Goal: Task Accomplishment & Management: Manage account settings

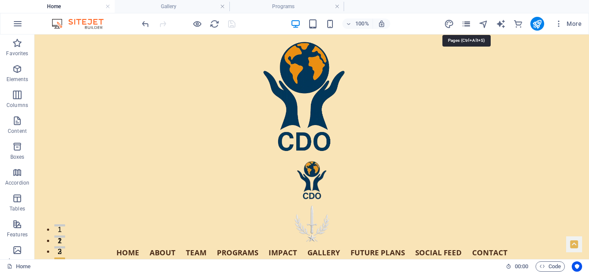
click at [468, 23] on icon "pages" at bounding box center [466, 24] width 10 height 10
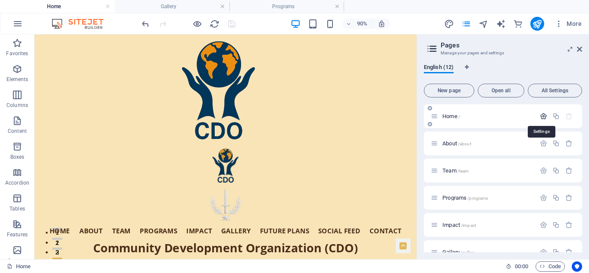
click at [540, 113] on icon "button" at bounding box center [542, 115] width 7 height 7
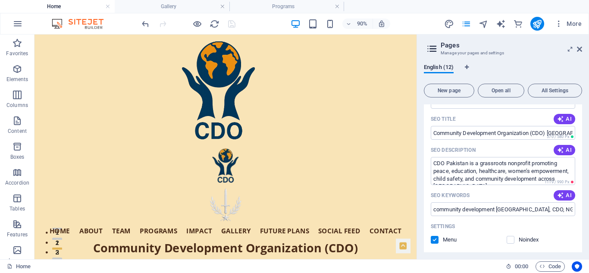
scroll to position [80, 0]
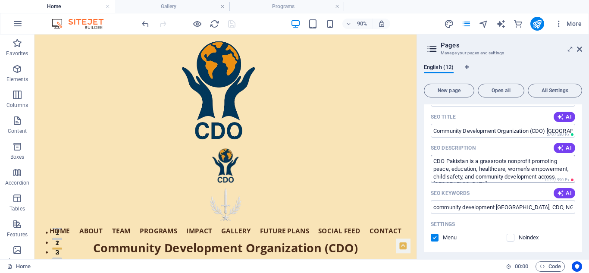
click at [529, 165] on textarea "CDO Pakistan is a grassroots nonprofit promoting peace, education, healthcare, …" at bounding box center [502, 169] width 144 height 28
click at [458, 167] on textarea "CDO Pakistan is a grassroots nonprofit promoting peace, education, healthcare, …" at bounding box center [502, 169] width 144 height 28
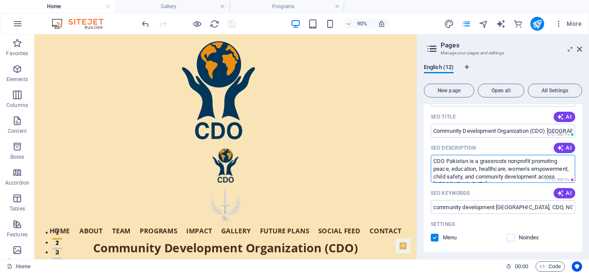
click at [458, 167] on textarea "CDO Pakistan is a grassroots nonprofit promoting peace, education, healthcare, …" at bounding box center [502, 169] width 144 height 28
paste textarea "ommunity Development Organization Pakistan empowers communities across [GEOGRAP…"
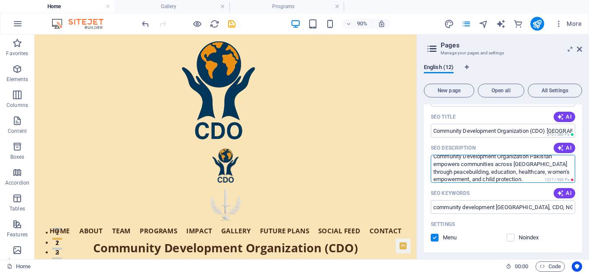
click at [533, 156] on textarea "Community Development Organization Pakistan empowers communities across [GEOGRA…" at bounding box center [502, 169] width 144 height 28
type textarea "Community Development Organization (CDO) [GEOGRAPHIC_DATA] empowers communities…"
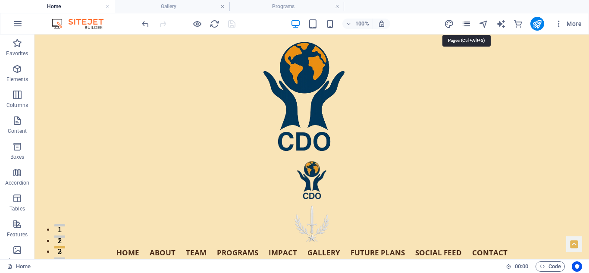
click at [468, 25] on icon "pages" at bounding box center [466, 24] width 10 height 10
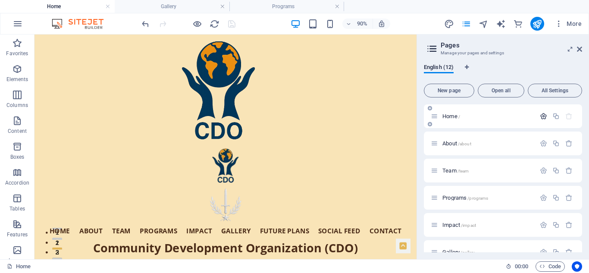
click at [540, 115] on icon "button" at bounding box center [542, 115] width 7 height 7
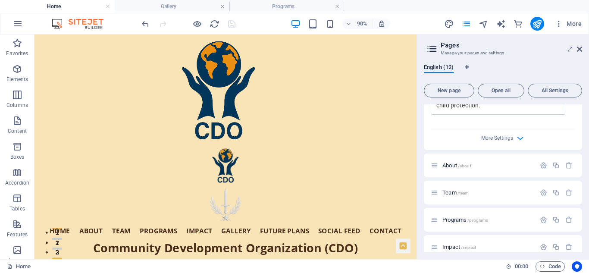
scroll to position [368, 0]
click at [517, 137] on icon "button" at bounding box center [520, 136] width 10 height 10
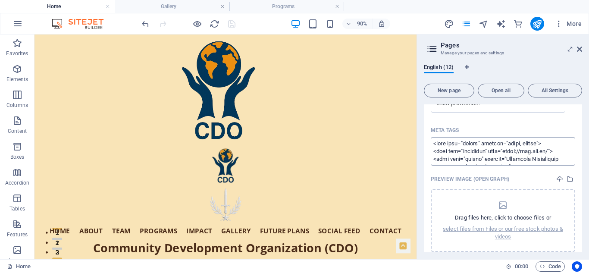
click at [501, 153] on textarea "Meta tags ​" at bounding box center [502, 151] width 144 height 28
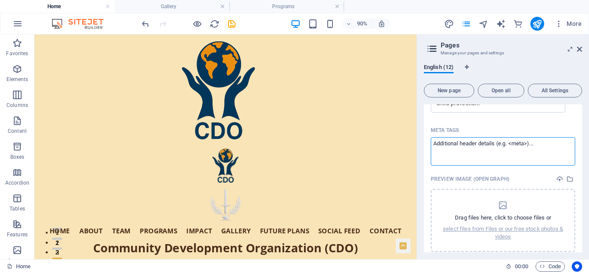
paste textarea "<lorem>IPS Dolorsit | Ametc, Adipiscinge & Seddoeius Temporincid</utlab> <etdo …"
type textarea "<lorem>IPS Dolorsit | Ametc, Adipiscinge & Seddoeius Temporincid</utlab> <etdo …"
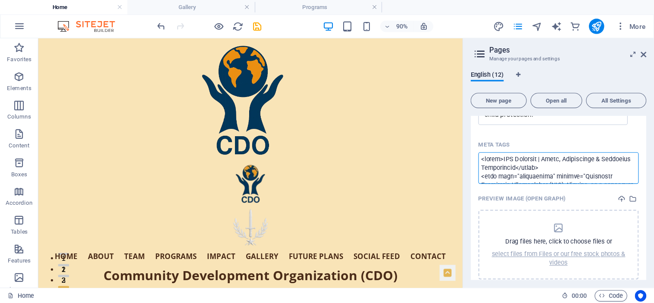
scroll to position [2361, 0]
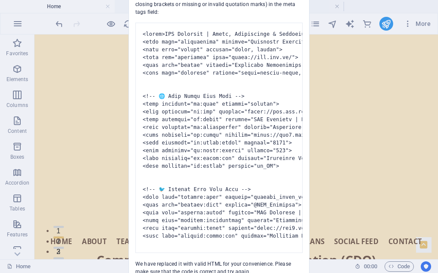
click at [237, 236] on pre at bounding box center [218, 137] width 167 height 230
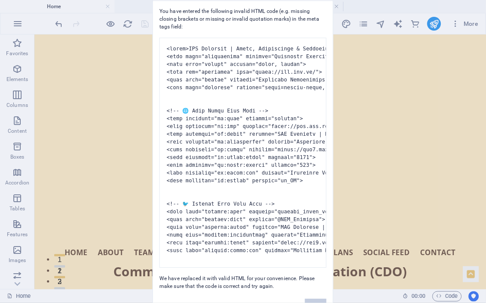
click at [312, 272] on button "Okay" at bounding box center [316, 305] width 22 height 13
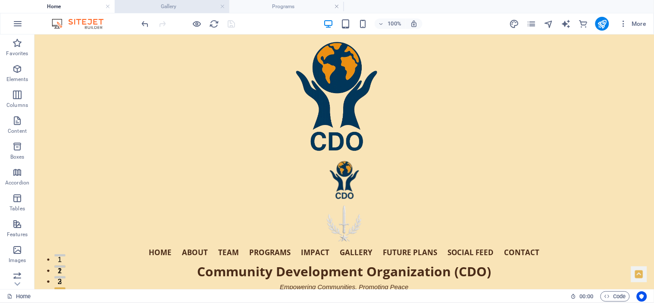
click at [191, 5] on h4 "Gallery" at bounding box center [172, 6] width 115 height 9
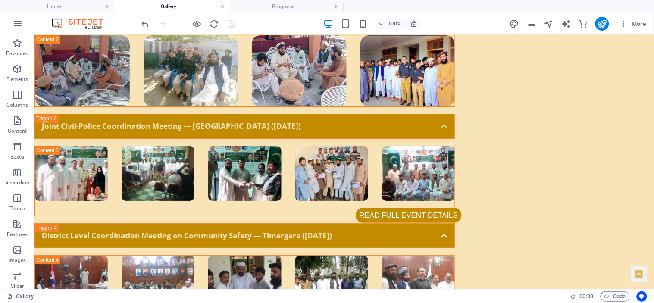
scroll to position [751, 0]
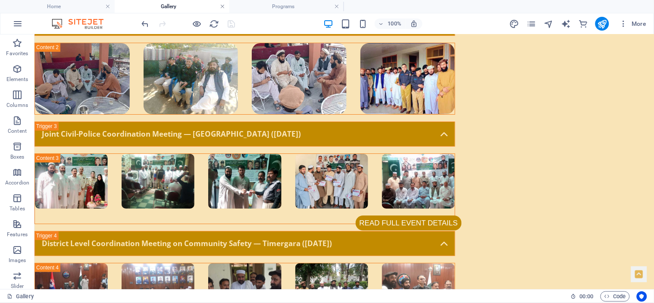
click at [221, 5] on link at bounding box center [222, 7] width 5 height 8
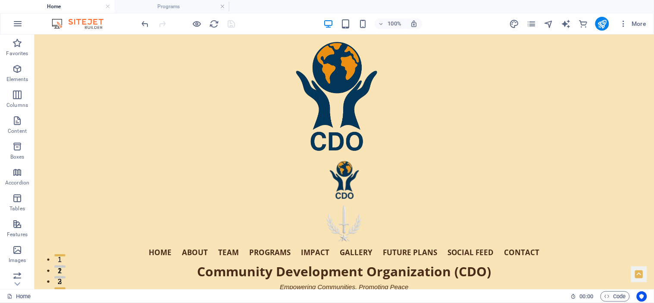
click at [221, 5] on link at bounding box center [222, 7] width 5 height 8
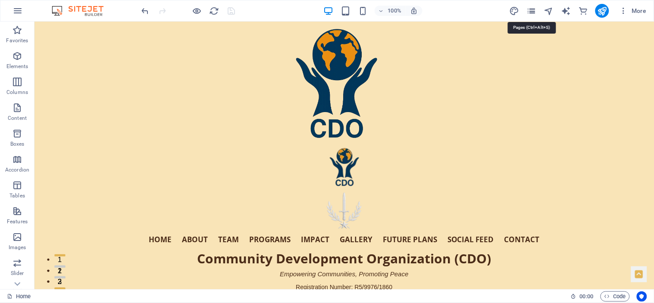
click at [530, 8] on icon "pages" at bounding box center [531, 11] width 10 height 10
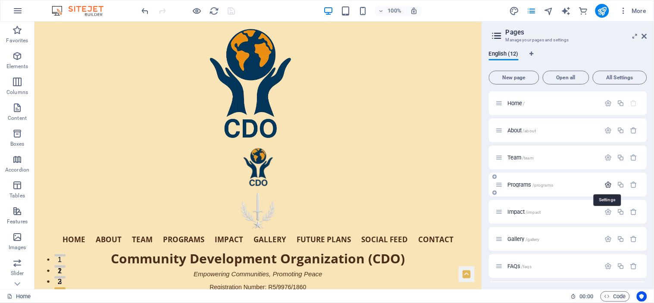
click at [588, 181] on icon "button" at bounding box center [608, 184] width 7 height 7
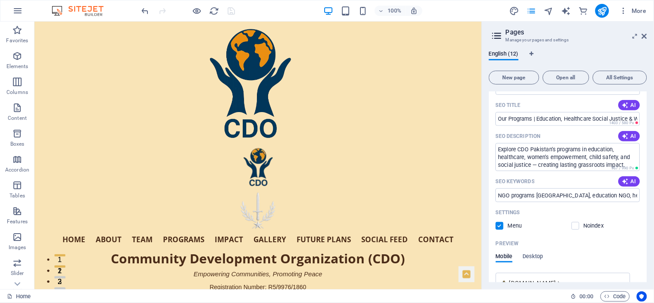
scroll to position [158, 0]
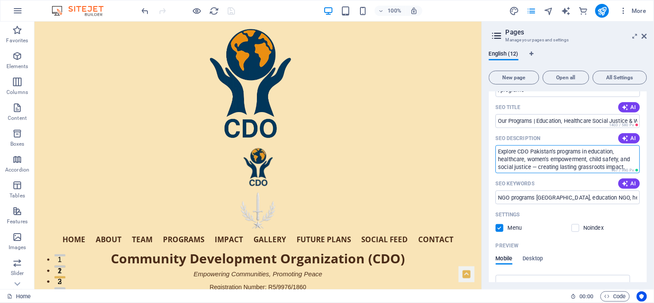
click at [518, 150] on textarea "Explore CDO Pakistan’s programs in education, healthcare, women’s empowerment, …" at bounding box center [568, 159] width 144 height 28
type textarea "Explore Community Development Organization (CDO) Pakistan’s programs in peace, …"
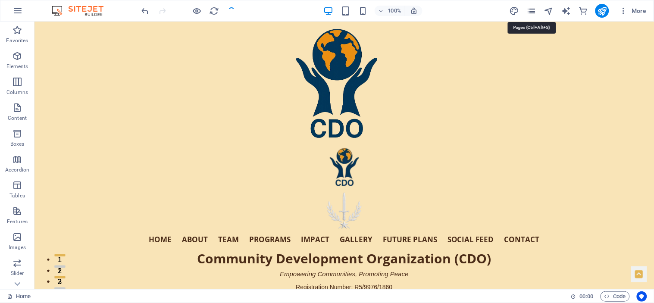
click at [531, 7] on icon "pages" at bounding box center [531, 11] width 10 height 10
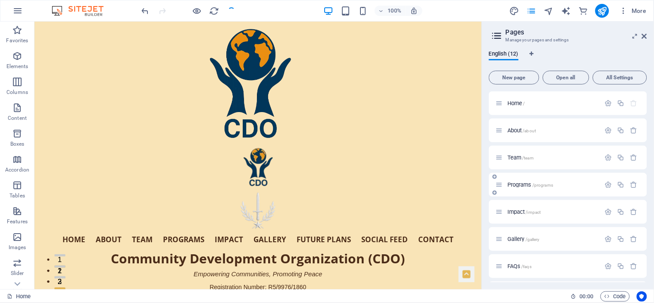
click at [588, 180] on div at bounding box center [621, 184] width 38 height 9
click at [588, 183] on icon "button" at bounding box center [608, 184] width 7 height 7
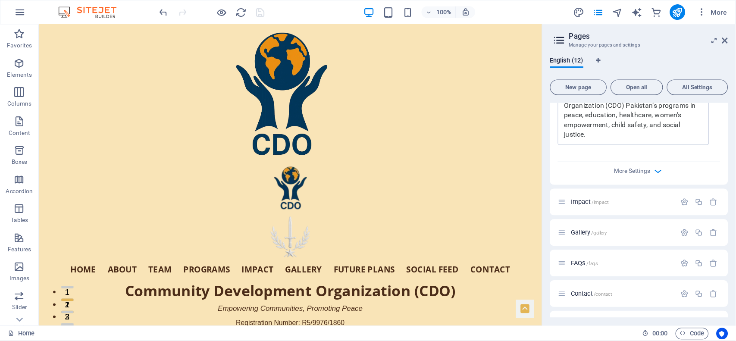
scroll to position [429, 0]
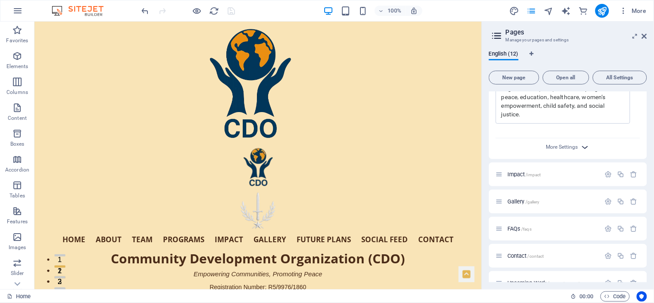
click at [580, 144] on icon "button" at bounding box center [585, 147] width 10 height 10
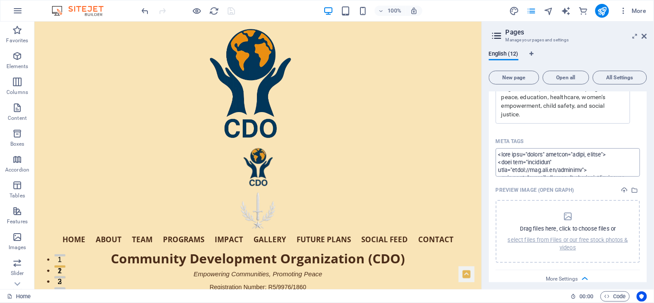
click at [565, 156] on textarea "Meta tags ​" at bounding box center [568, 162] width 144 height 28
click at [522, 159] on textarea "Meta tags ​" at bounding box center [568, 162] width 144 height 28
click at [487, 136] on div "English (12) New page Open all All Settings Home / About /about Team /team Prog…" at bounding box center [568, 166] width 172 height 245
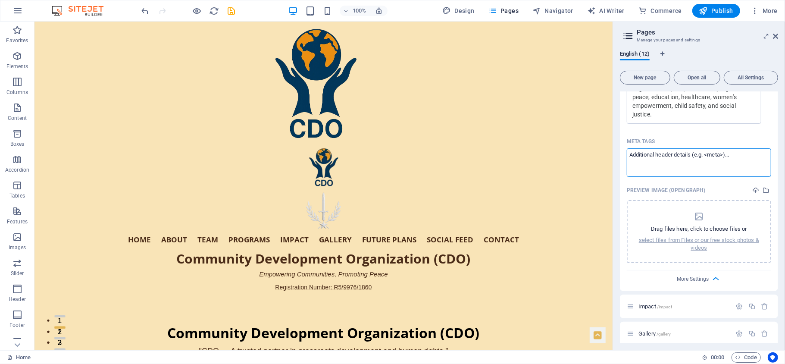
click at [588, 161] on textarea "Meta tags ​" at bounding box center [698, 162] width 144 height 28
paste textarea "<lorem>Ipsumdol | Sitametco Adipiscinge Seddoeiusmod (TEM) Incididu</utlab> <et…"
type textarea "<lorem>Ipsumdol | Sitametco Adipiscinge Seddoeiusmod (TEM) Incididu</utlab> <et…"
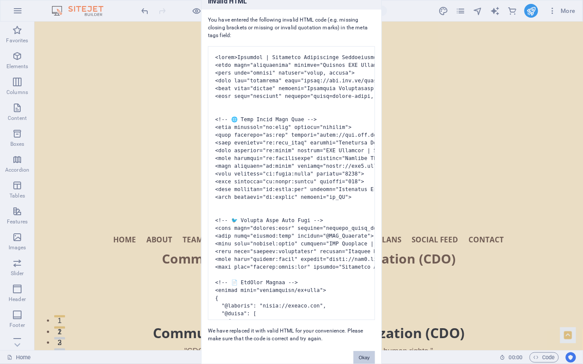
click at [361, 272] on button "Okay" at bounding box center [365, 357] width 22 height 13
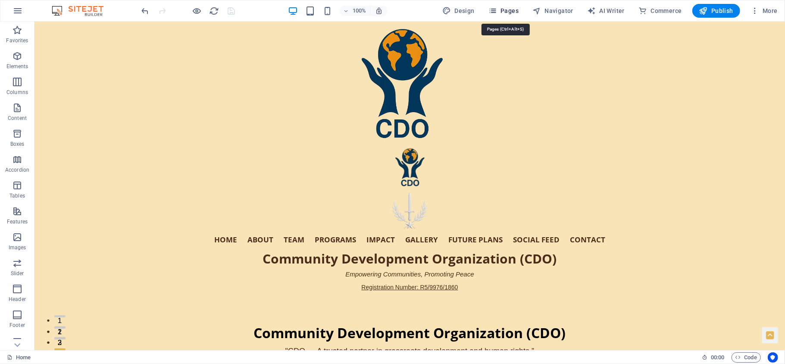
click at [497, 9] on icon "button" at bounding box center [492, 10] width 9 height 9
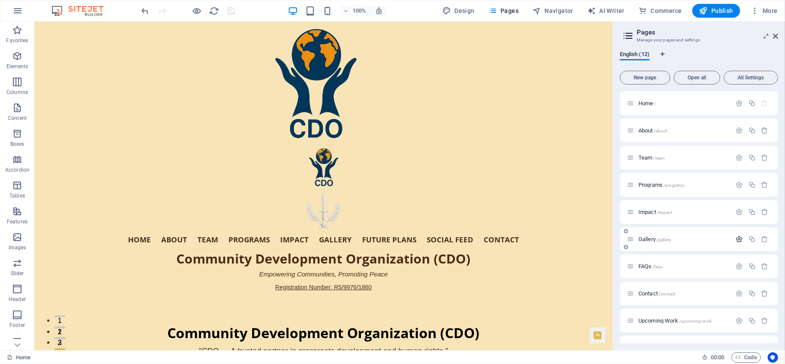
click at [588, 236] on icon "button" at bounding box center [739, 238] width 7 height 7
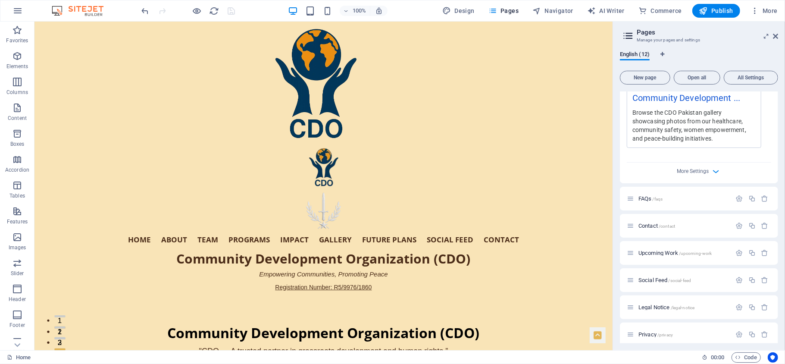
scroll to position [453, 0]
click at [588, 165] on icon "button" at bounding box center [716, 169] width 10 height 10
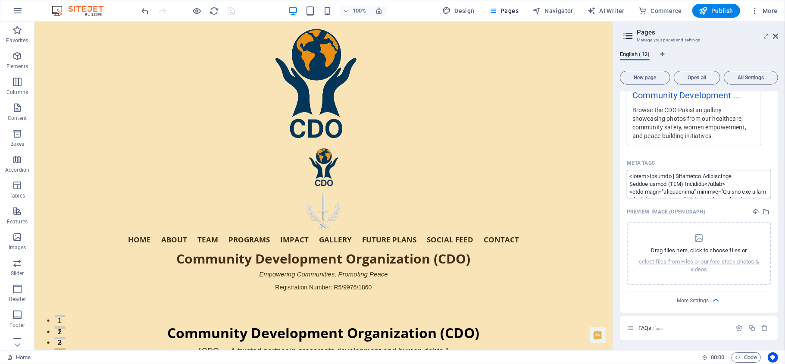
click at [588, 183] on textarea "Meta tags ​" at bounding box center [698, 184] width 144 height 28
paste textarea "<lorem>Ipsum | Dolorsita Consectetur Adipiscingel (SED) Doeiusmo</tempo> <inci …"
type textarea "<lorem>Ipsum | Dolorsita Consectetur Adipiscingel (SED) Doeiusmo</tempo> <inci …"
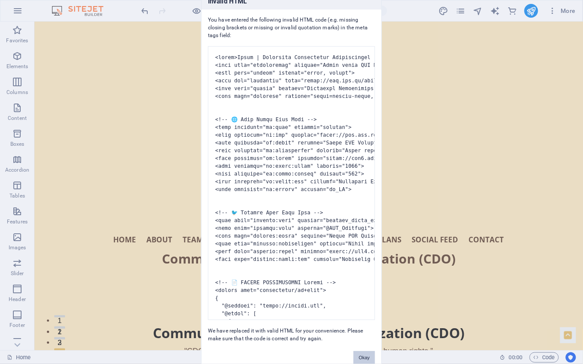
click at [364, 272] on button "Okay" at bounding box center [365, 357] width 22 height 13
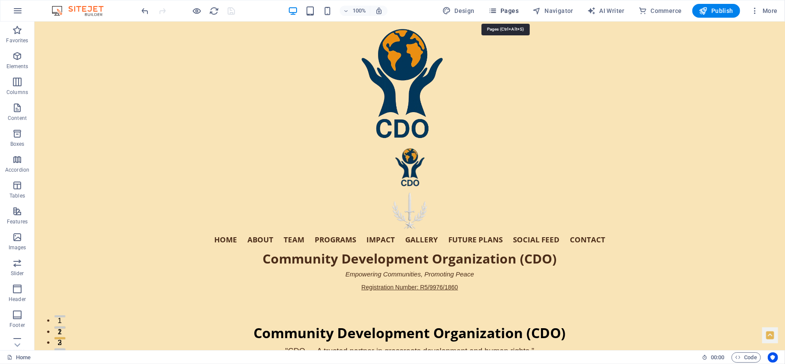
click at [503, 9] on span "Pages" at bounding box center [503, 10] width 30 height 9
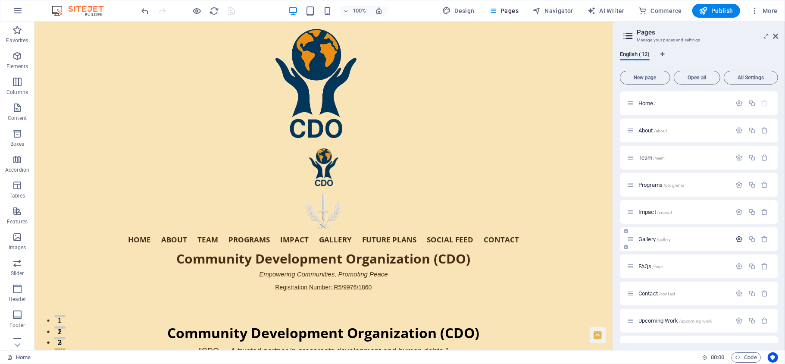
click at [588, 238] on icon "button" at bounding box center [739, 238] width 7 height 7
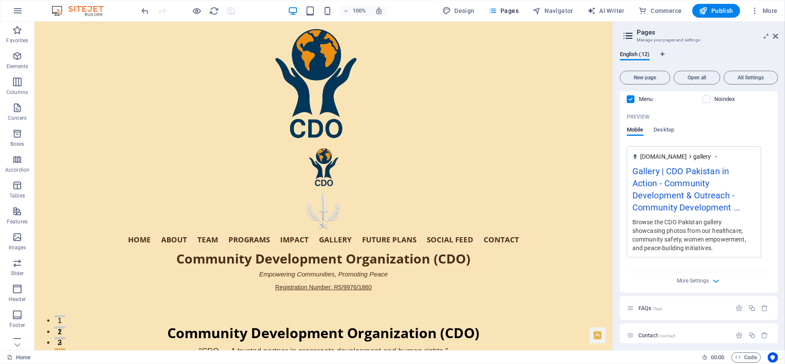
scroll to position [458, 0]
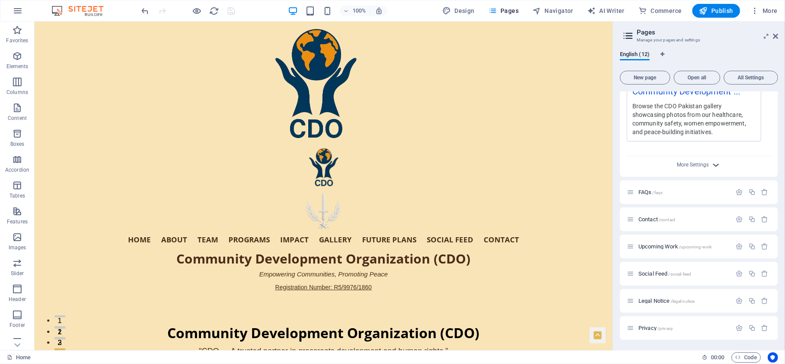
click at [588, 165] on icon "button" at bounding box center [716, 165] width 10 height 10
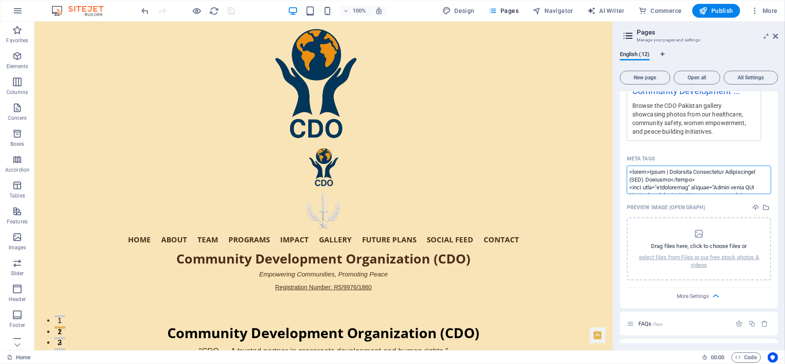
click at [588, 169] on textarea "Meta tags ​" at bounding box center [698, 179] width 144 height 28
paste textarea "<lorem>Ipsumdo | Sitametco Adipiscinge Seddoeiusmod (TEM) Incididu</utlab> <etd…"
type textarea "<lorem>Ipsumdo | Sitametco Adipiscinge Seddoeiusmod (TEM) Incididu</utlab> <etd…"
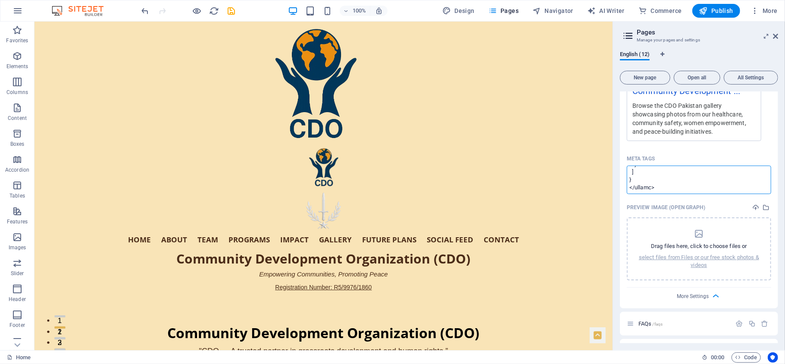
scroll to position [0, 0]
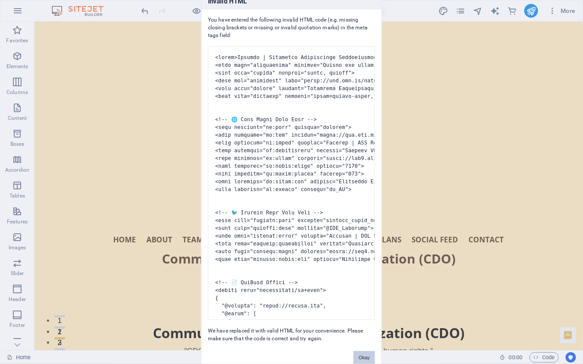
click at [365, 272] on button "Okay" at bounding box center [365, 357] width 22 height 13
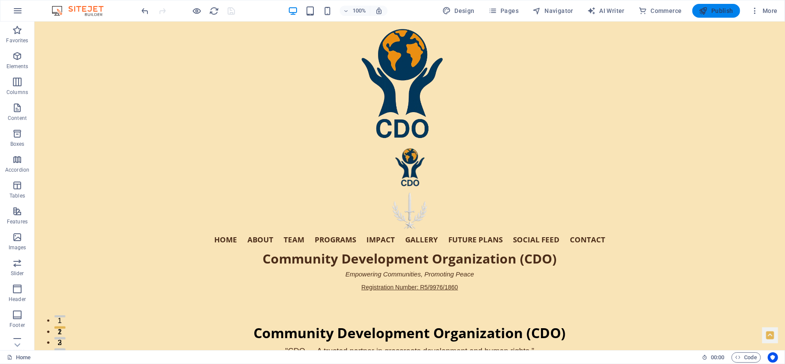
click at [588, 8] on span "Publish" at bounding box center [716, 10] width 34 height 9
